Goal: Task Accomplishment & Management: Manage account settings

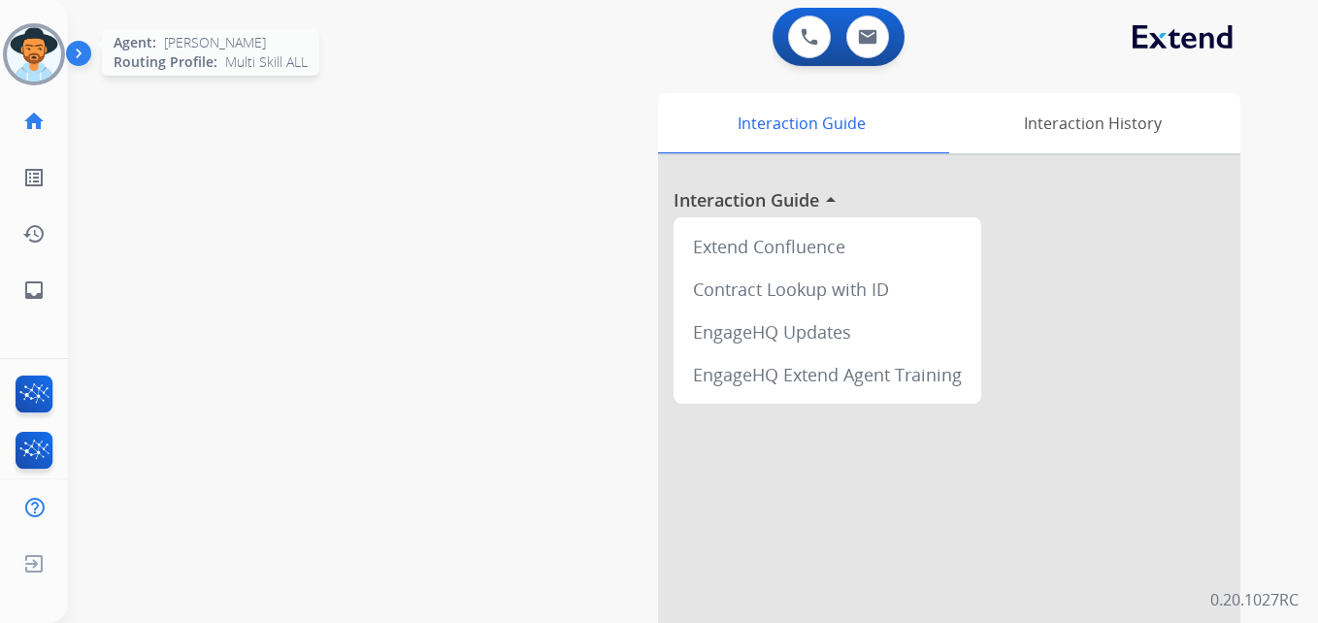
click at [41, 72] on img at bounding box center [34, 54] width 54 height 54
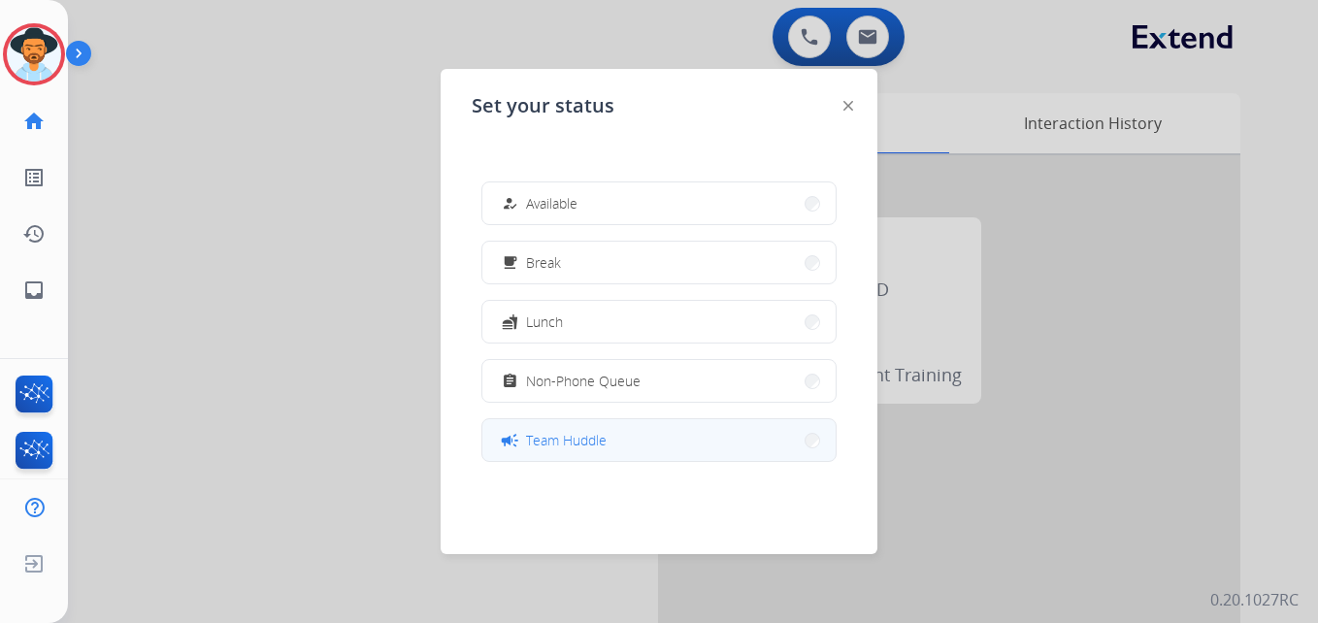
scroll to position [307, 0]
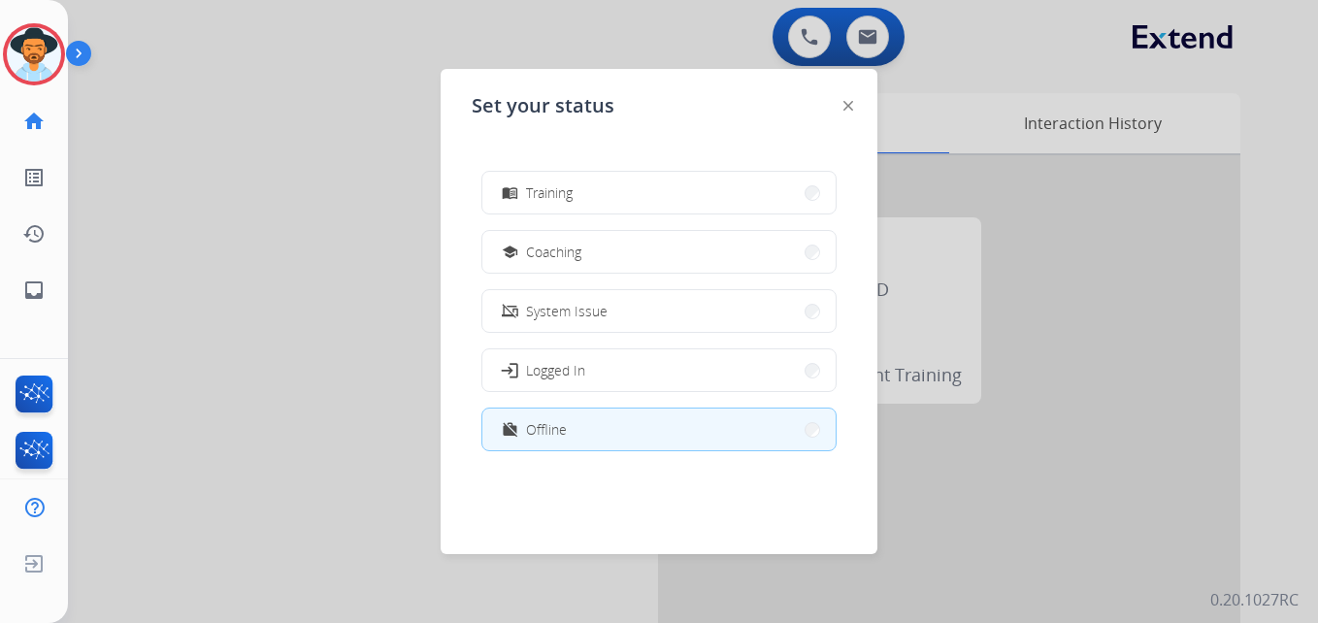
click at [674, 420] on button "work_off Offline" at bounding box center [658, 430] width 353 height 42
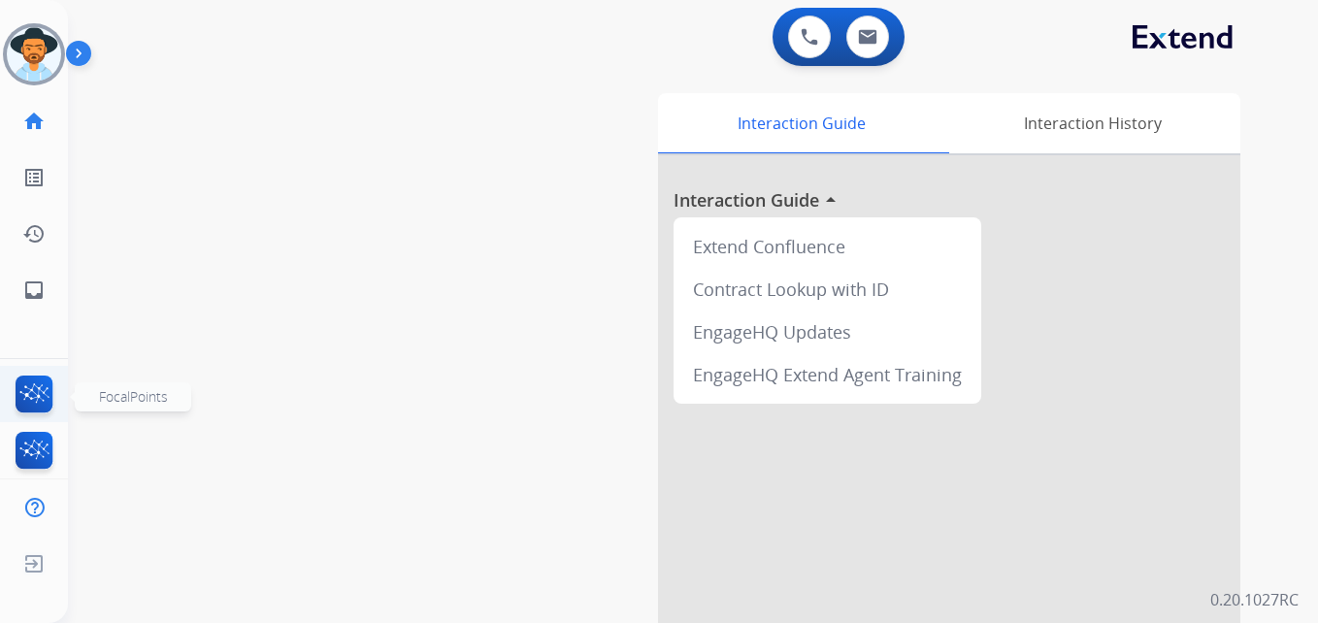
click at [24, 386] on img at bounding box center [35, 398] width 46 height 45
